Goal: Transaction & Acquisition: Purchase product/service

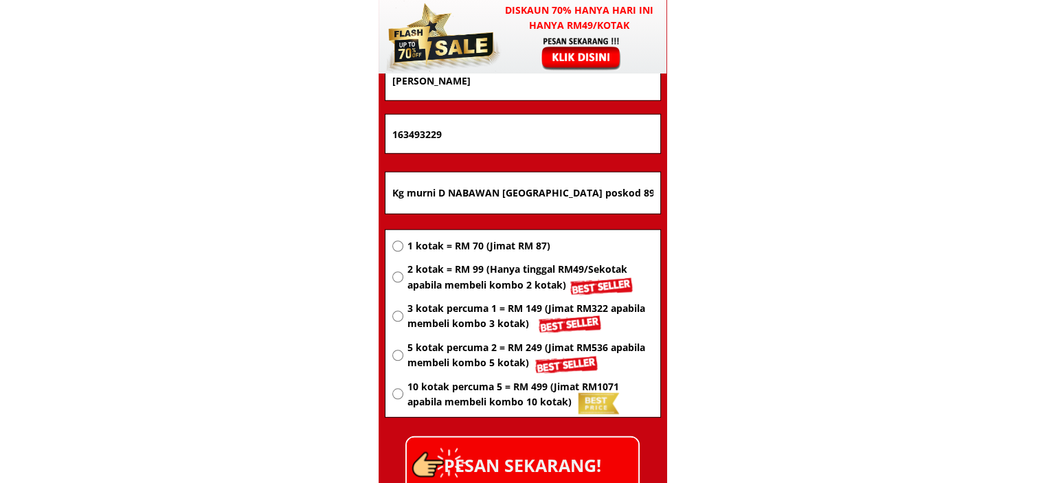
scroll to position [8874, 0]
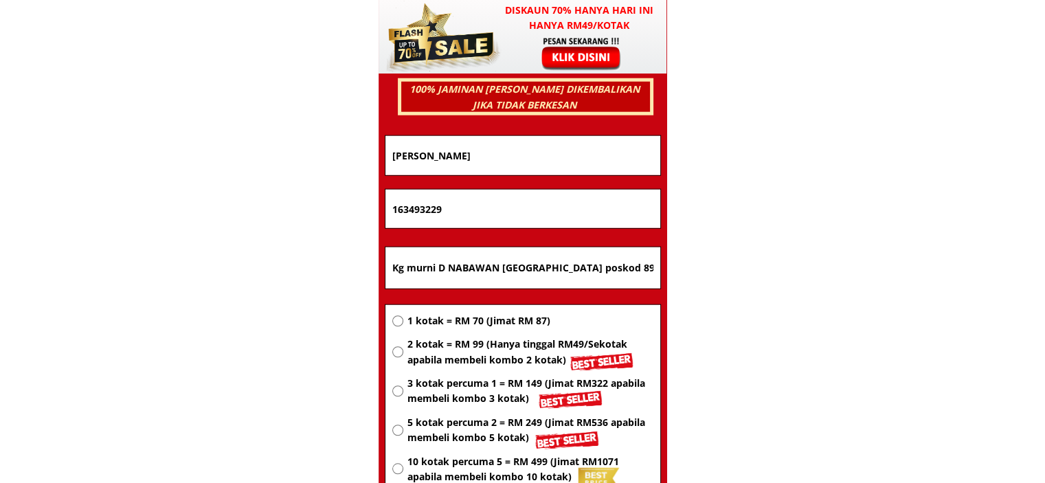
click at [548, 233] on form "PESAN SEKARANG! [PERSON_NAME] 163493229 Kg murni D NABAWAN [GEOGRAPHIC_DATA] po…" at bounding box center [523, 352] width 276 height 434
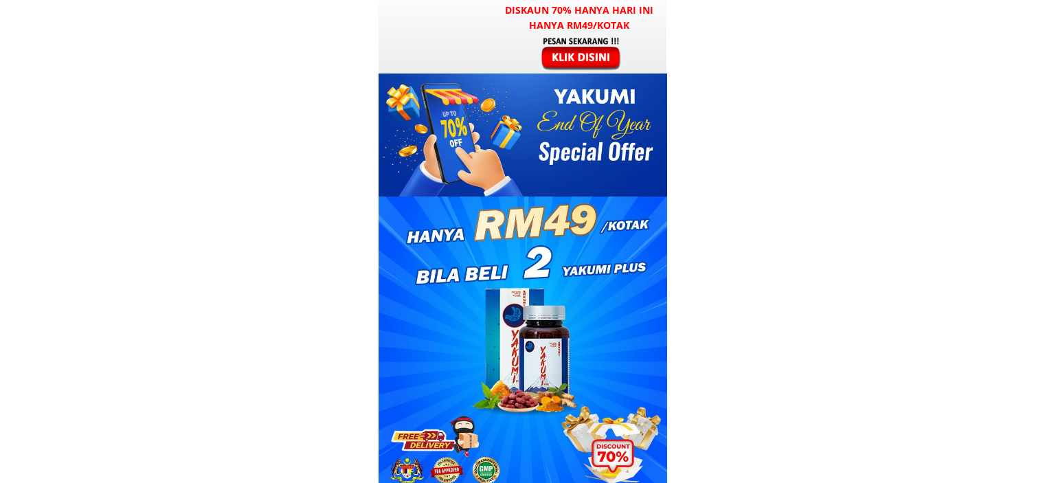
click at [579, 52] on div at bounding box center [582, 53] width 107 height 35
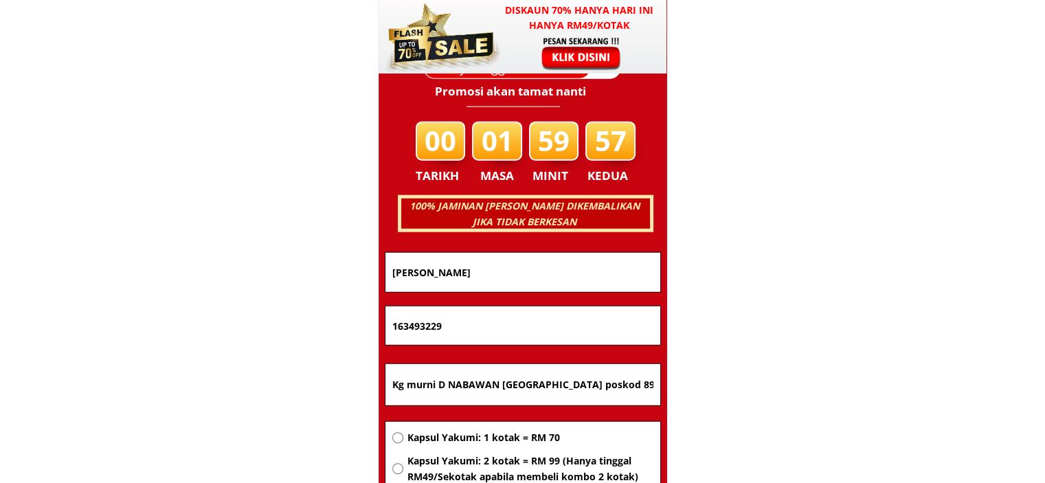
scroll to position [8805, 0]
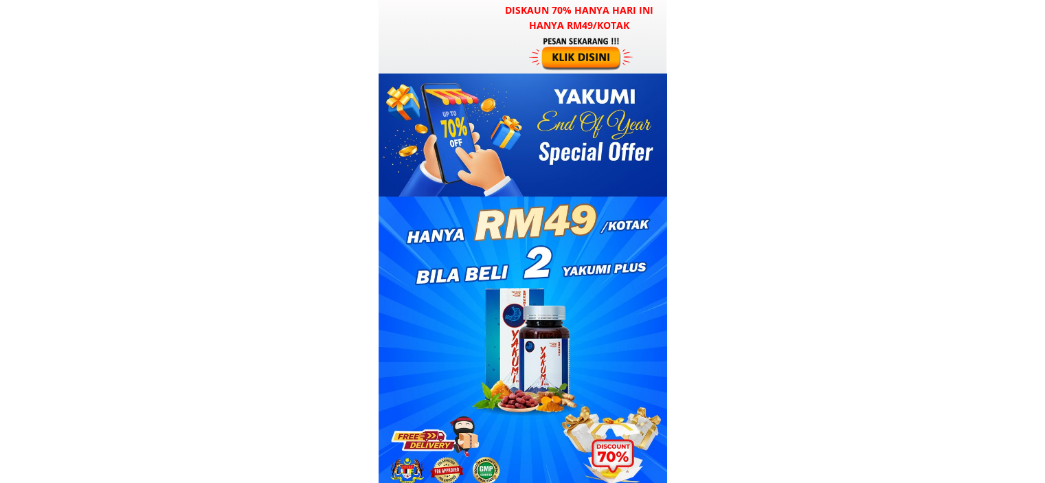
click at [616, 37] on div at bounding box center [582, 53] width 107 height 35
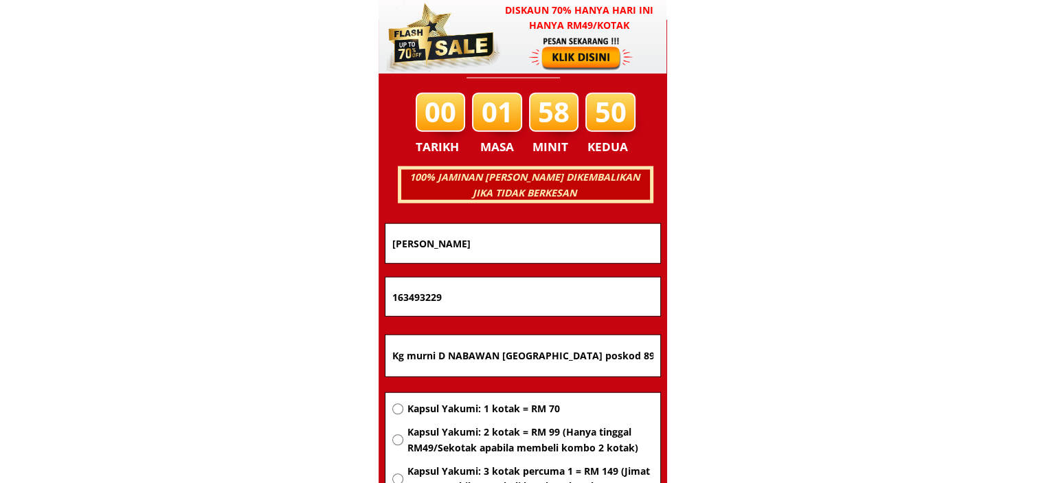
scroll to position [8805, 0]
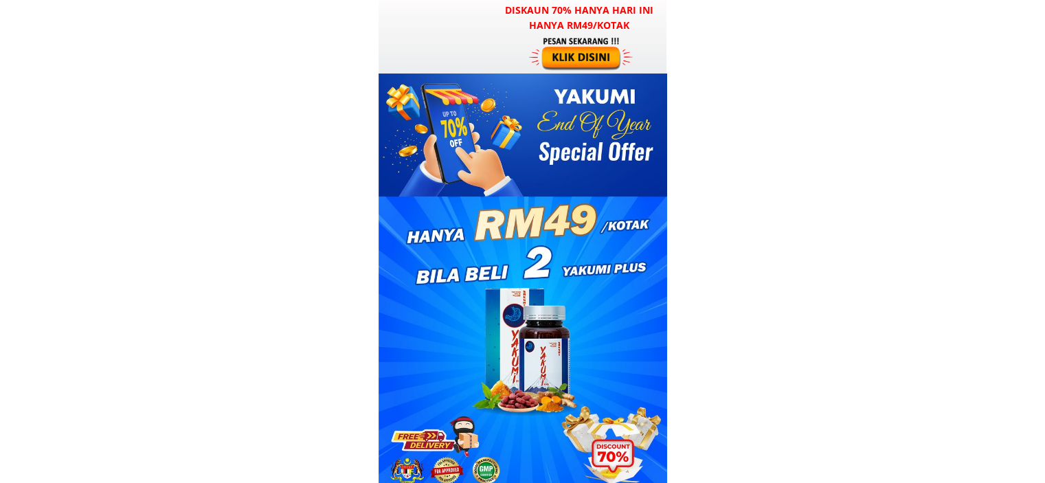
click at [564, 64] on div at bounding box center [582, 53] width 107 height 35
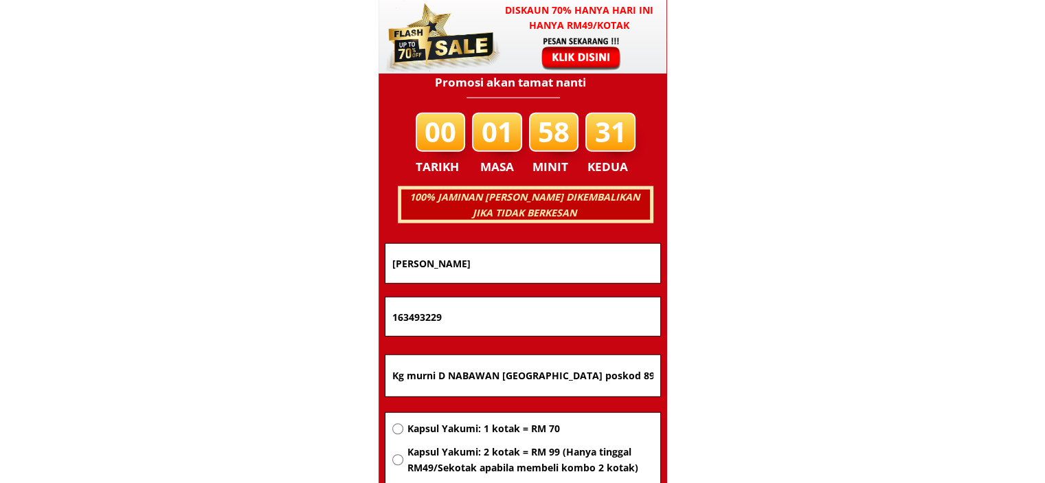
scroll to position [8805, 0]
